Goal: Task Accomplishment & Management: Manage account settings

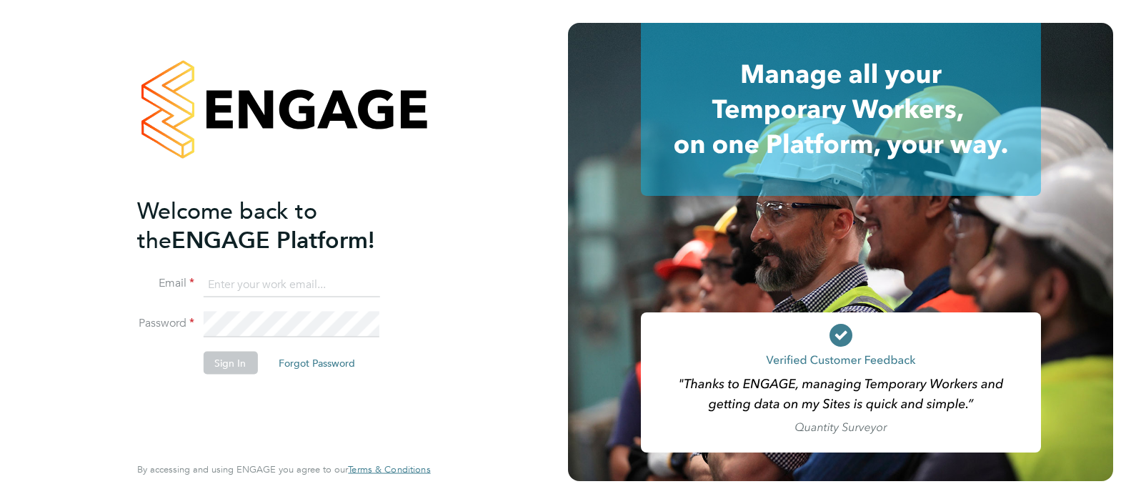
type input "Paul.Willis@Vistry.co.uk"
click at [239, 369] on button "Sign In" at bounding box center [230, 362] width 54 height 23
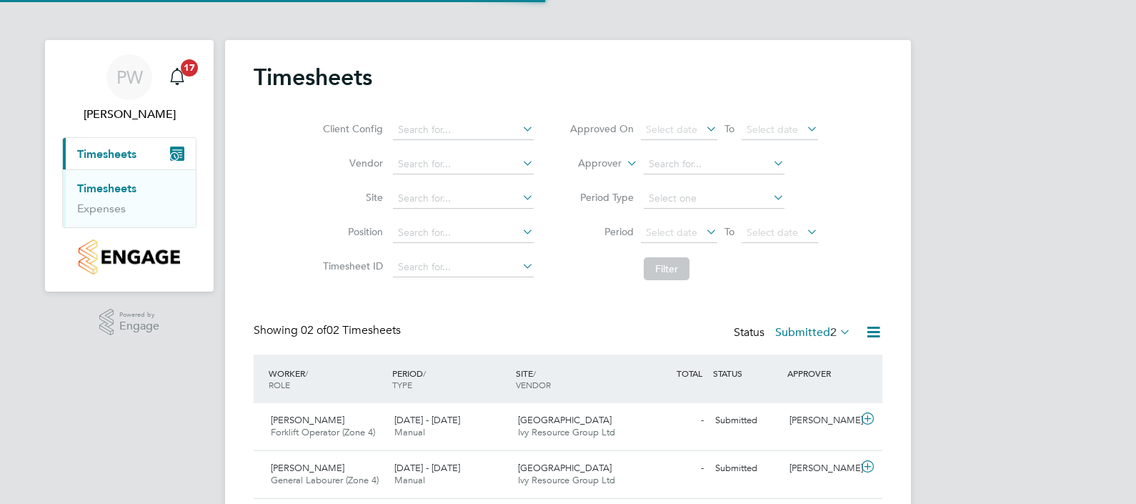
scroll to position [36, 124]
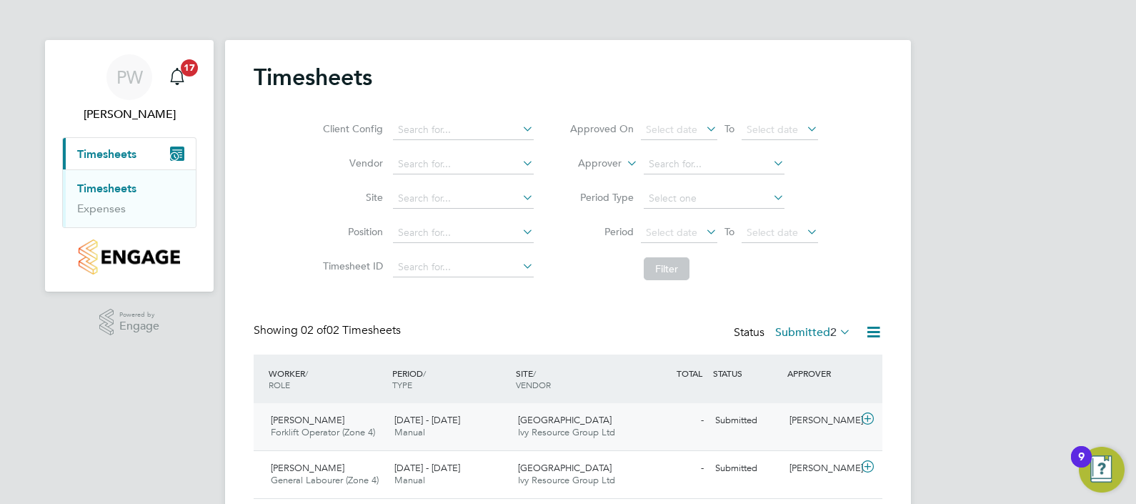
click at [427, 424] on span "22 - 28 Sep 2025" at bounding box center [427, 420] width 66 height 12
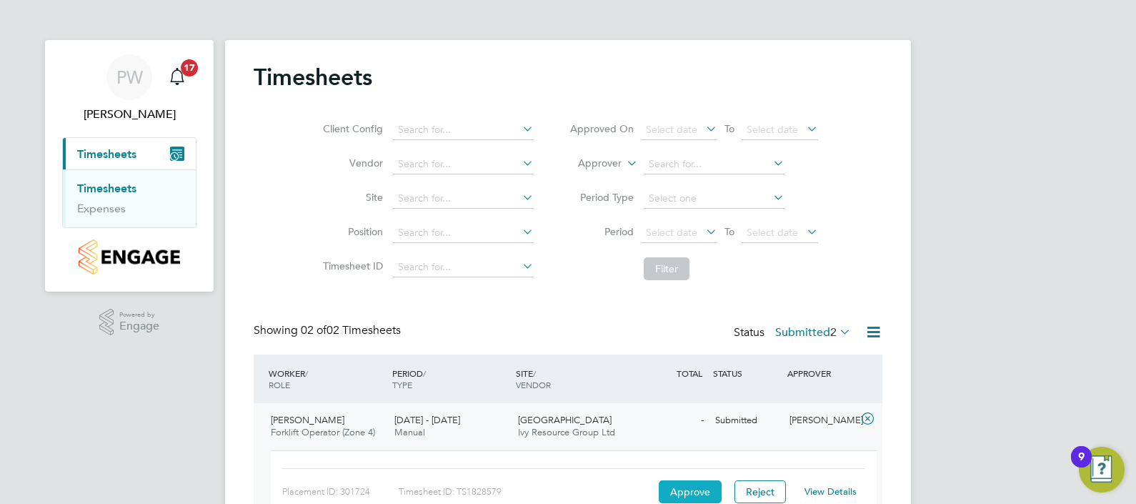
click at [686, 489] on button "Approve" at bounding box center [690, 491] width 63 height 23
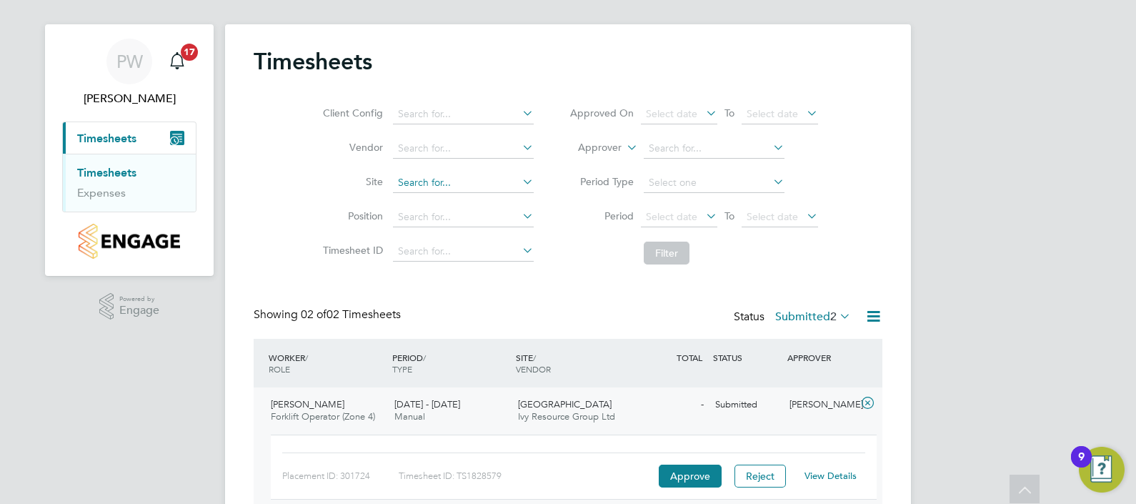
scroll to position [0, 0]
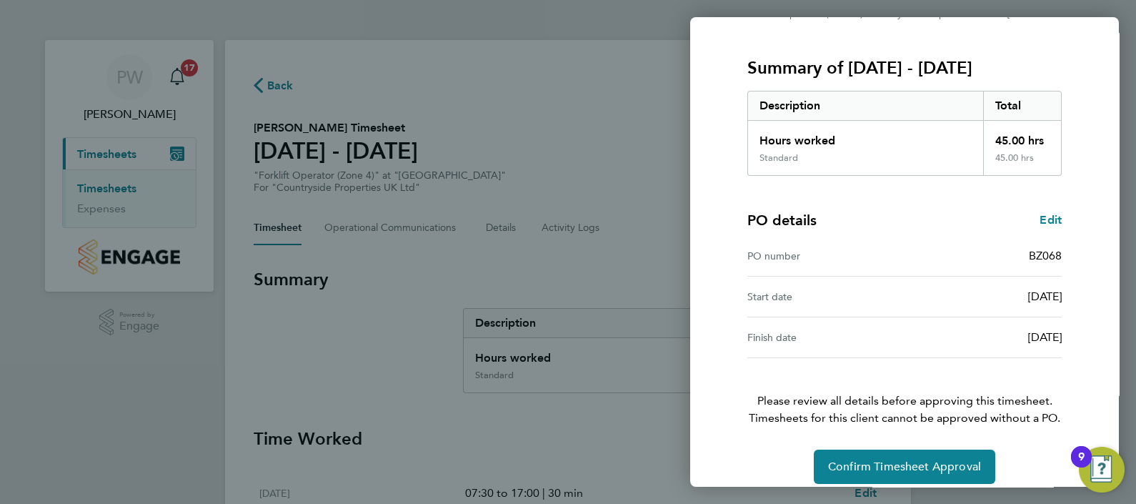
scroll to position [179, 0]
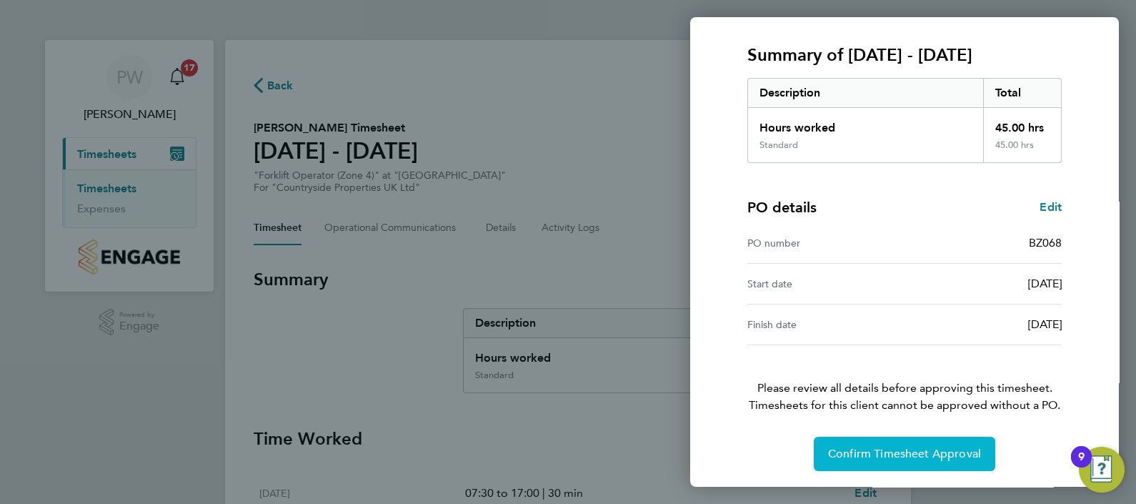
click at [936, 447] on span "Confirm Timesheet Approval" at bounding box center [904, 453] width 153 height 14
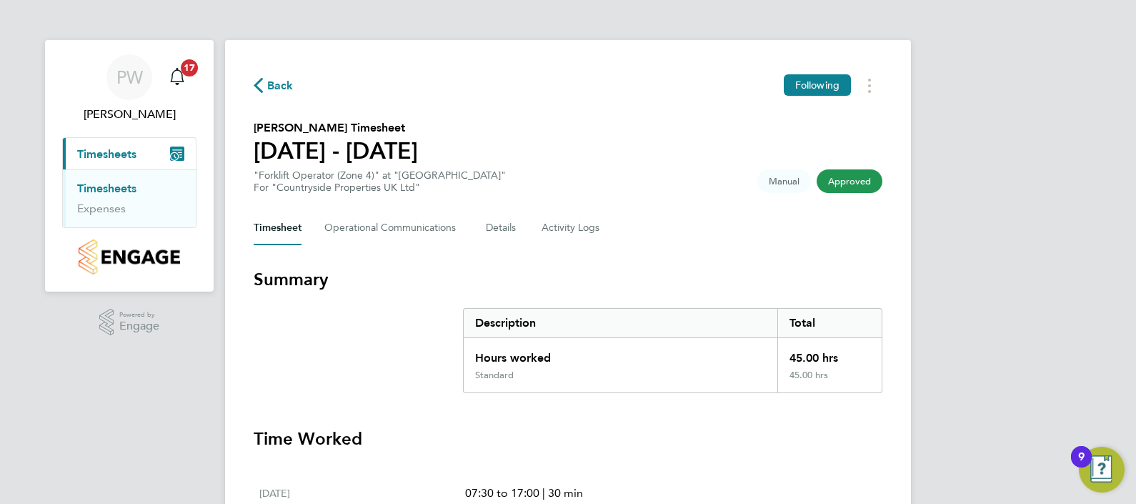
click at [279, 84] on span "Back" at bounding box center [280, 85] width 26 height 17
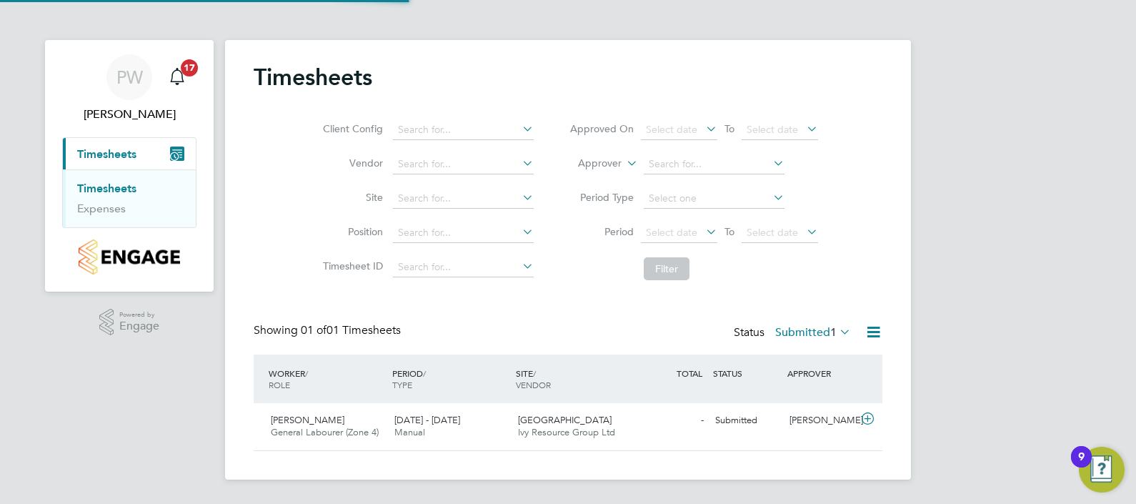
scroll to position [36, 124]
click at [397, 425] on div "22 - 28 Sep 2025 Manual" at bounding box center [451, 427] width 124 height 36
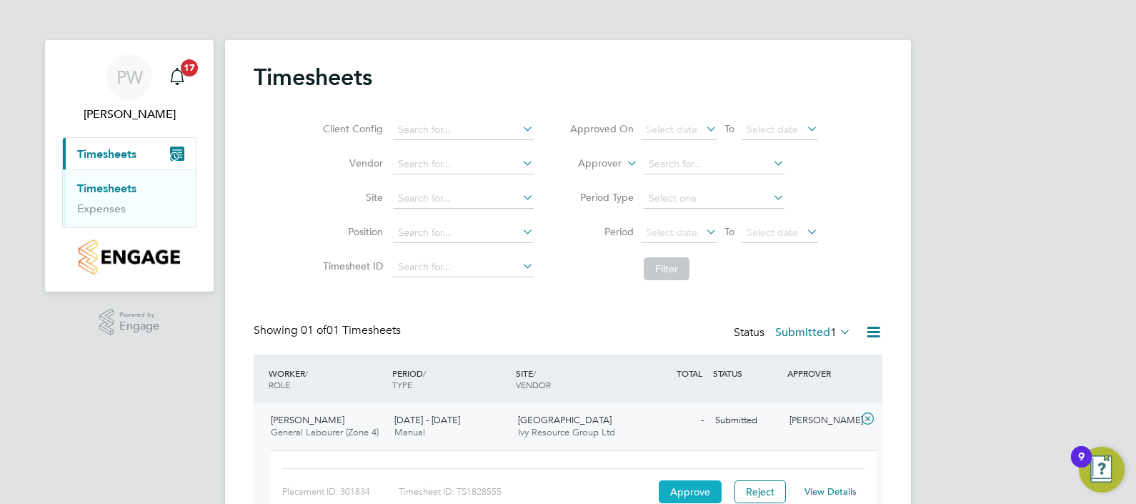
click at [690, 489] on button "Approve" at bounding box center [690, 491] width 63 height 23
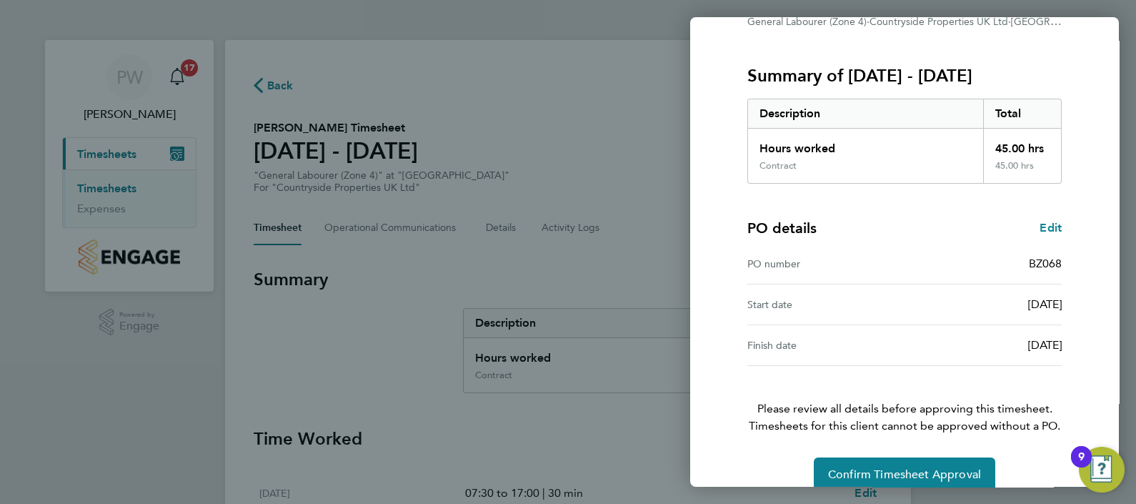
scroll to position [179, 0]
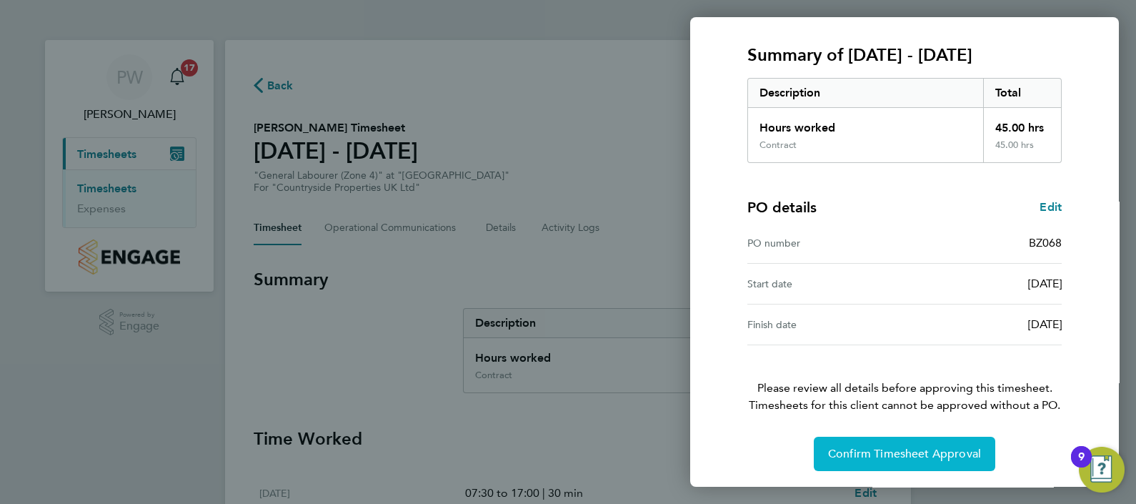
click at [917, 450] on span "Confirm Timesheet Approval" at bounding box center [904, 453] width 153 height 14
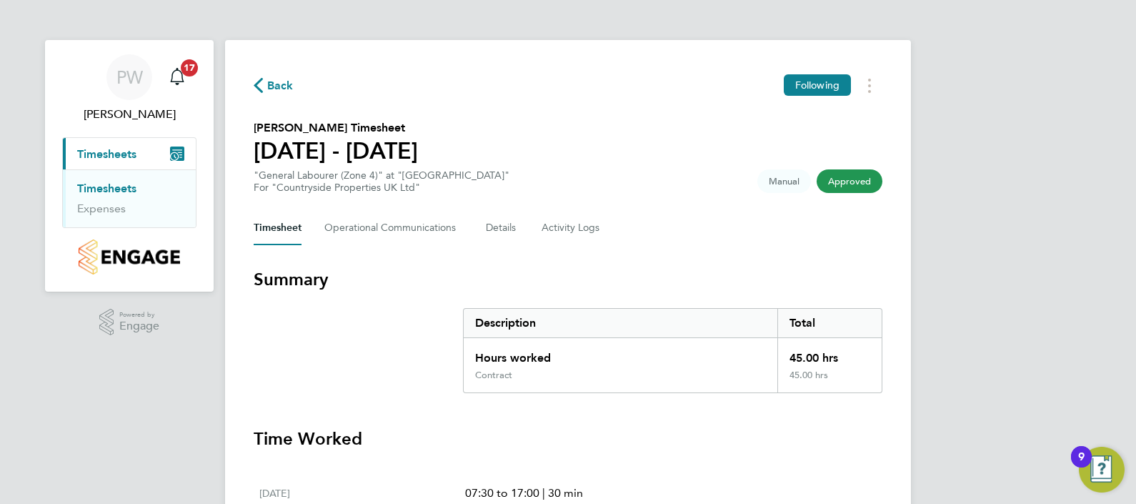
click at [277, 82] on span "Back" at bounding box center [280, 85] width 26 height 17
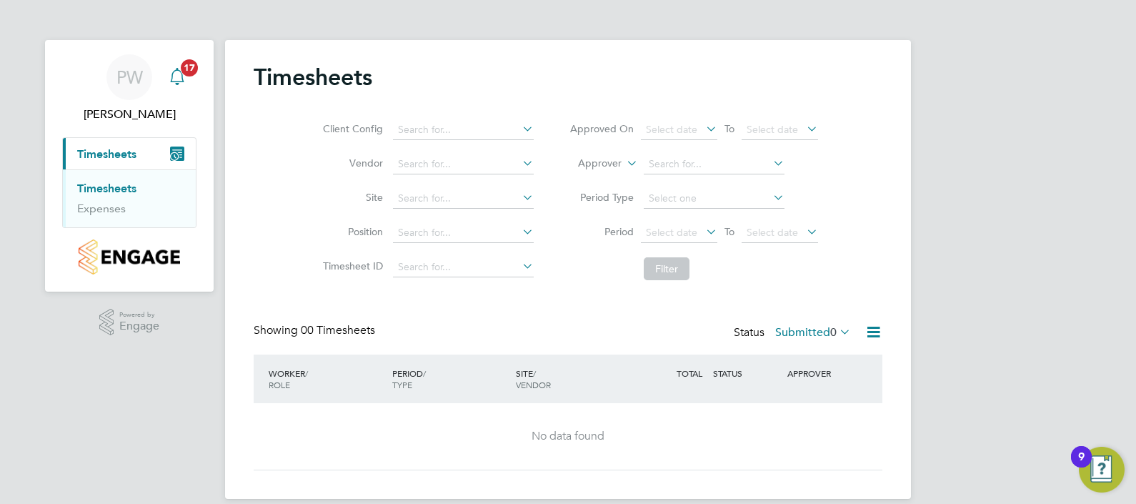
click at [182, 70] on span "17" at bounding box center [189, 67] width 17 height 17
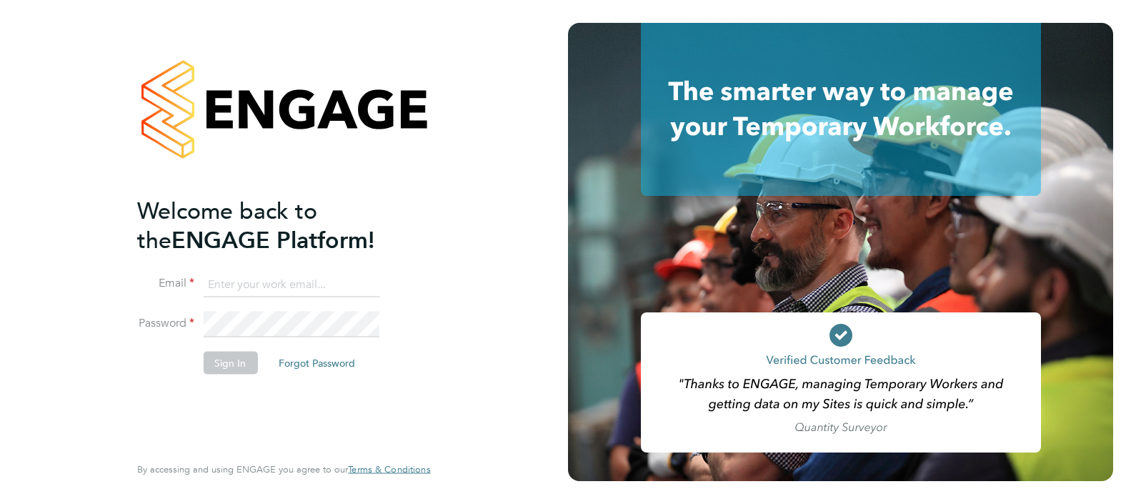
type input "Paul.Willis@Vistry.co.uk"
click at [224, 363] on button "Sign In" at bounding box center [230, 362] width 54 height 23
